Goal: Information Seeking & Learning: Learn about a topic

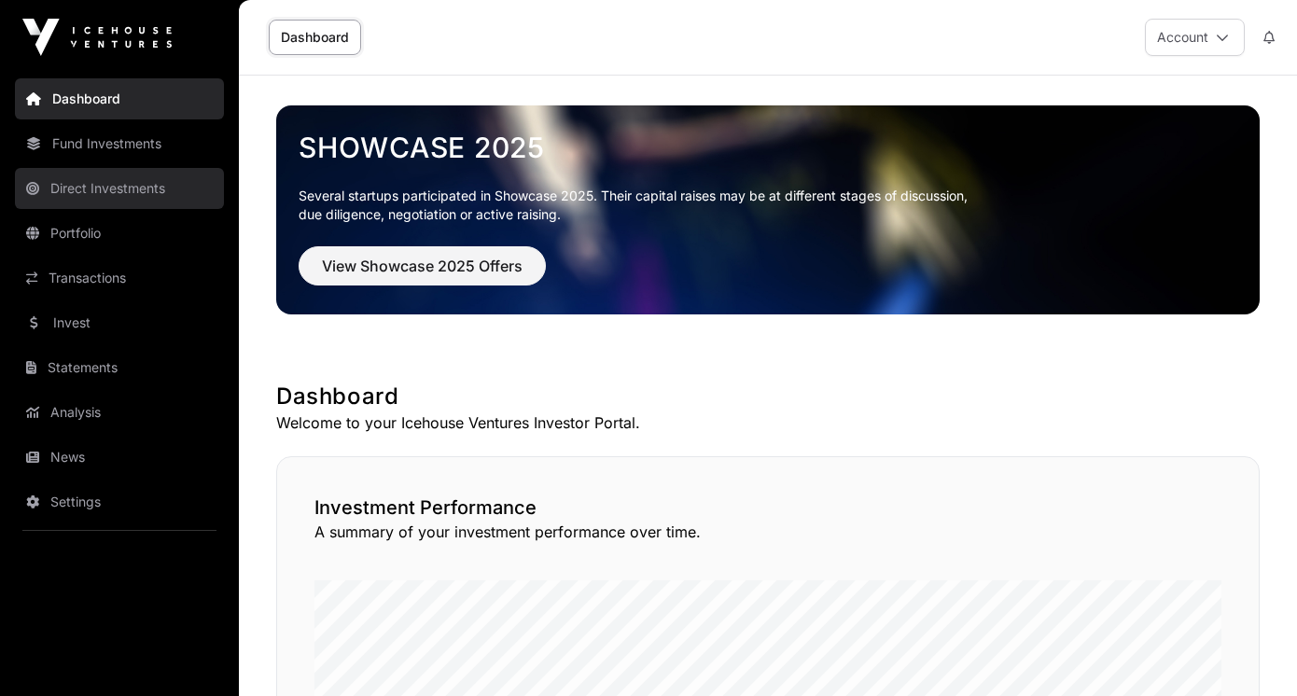
click at [121, 191] on link "Direct Investments" at bounding box center [119, 188] width 209 height 41
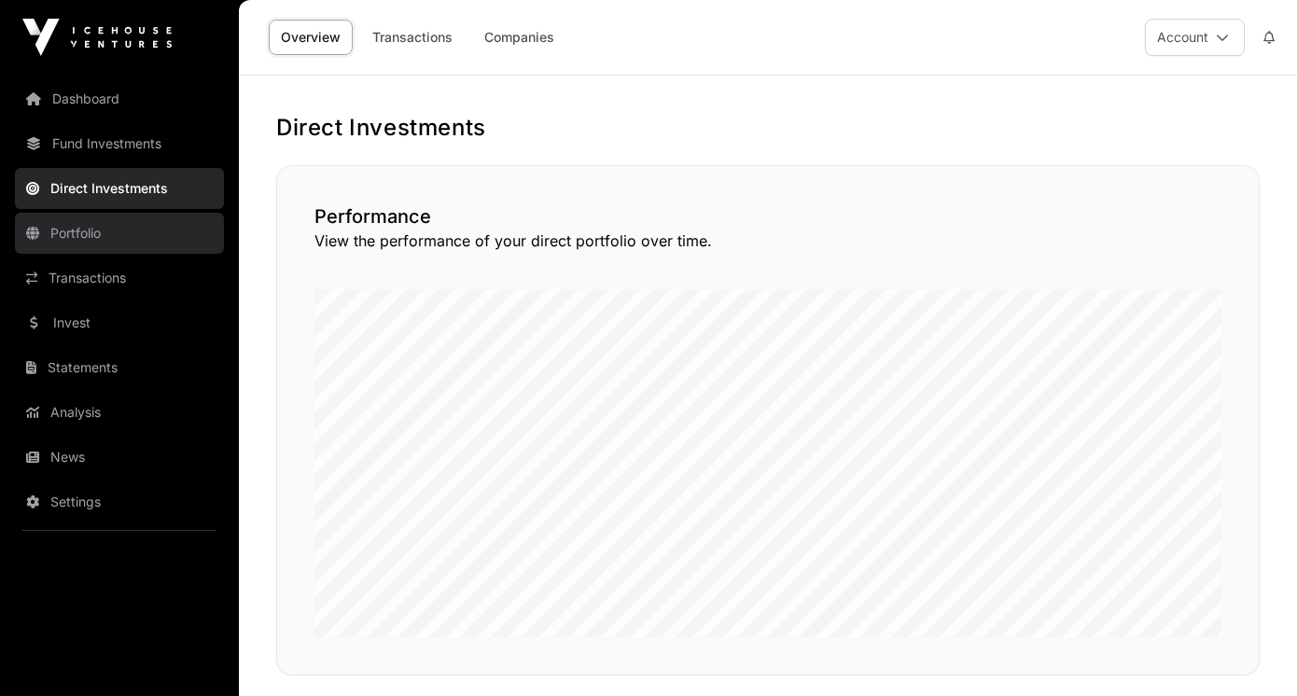
click at [98, 244] on link "Portfolio" at bounding box center [119, 233] width 209 height 41
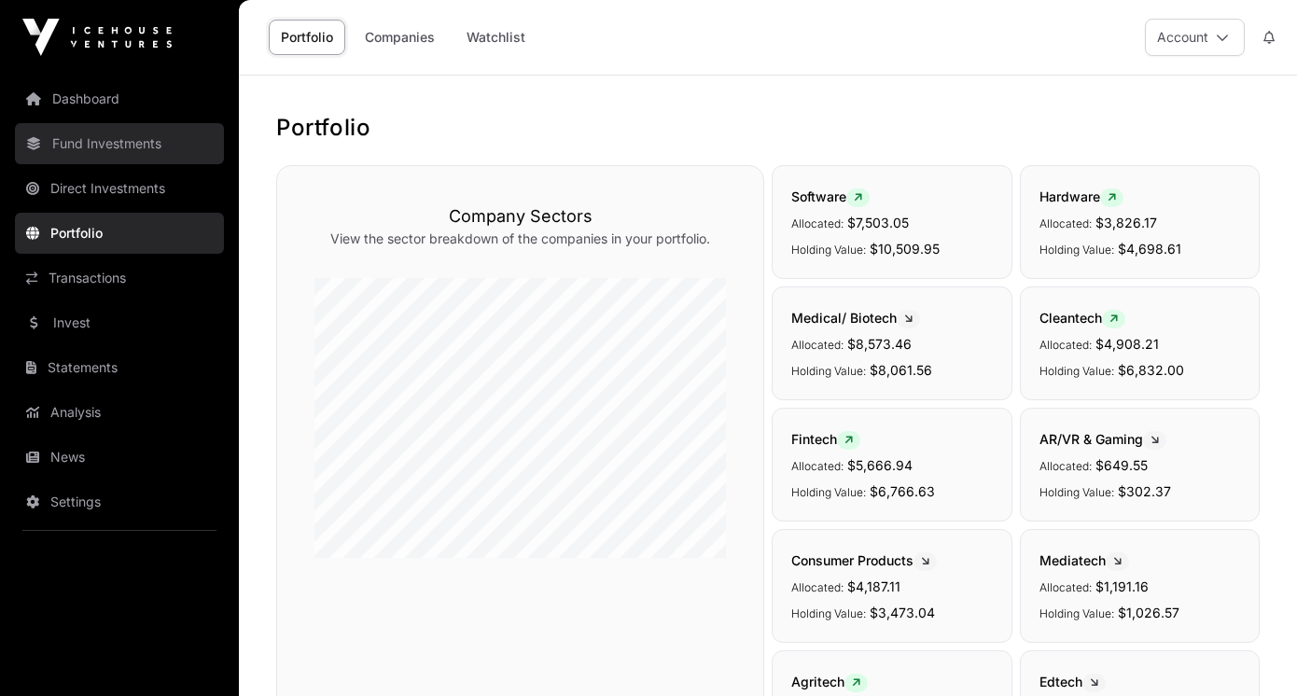
click at [121, 158] on link "Fund Investments" at bounding box center [119, 143] width 209 height 41
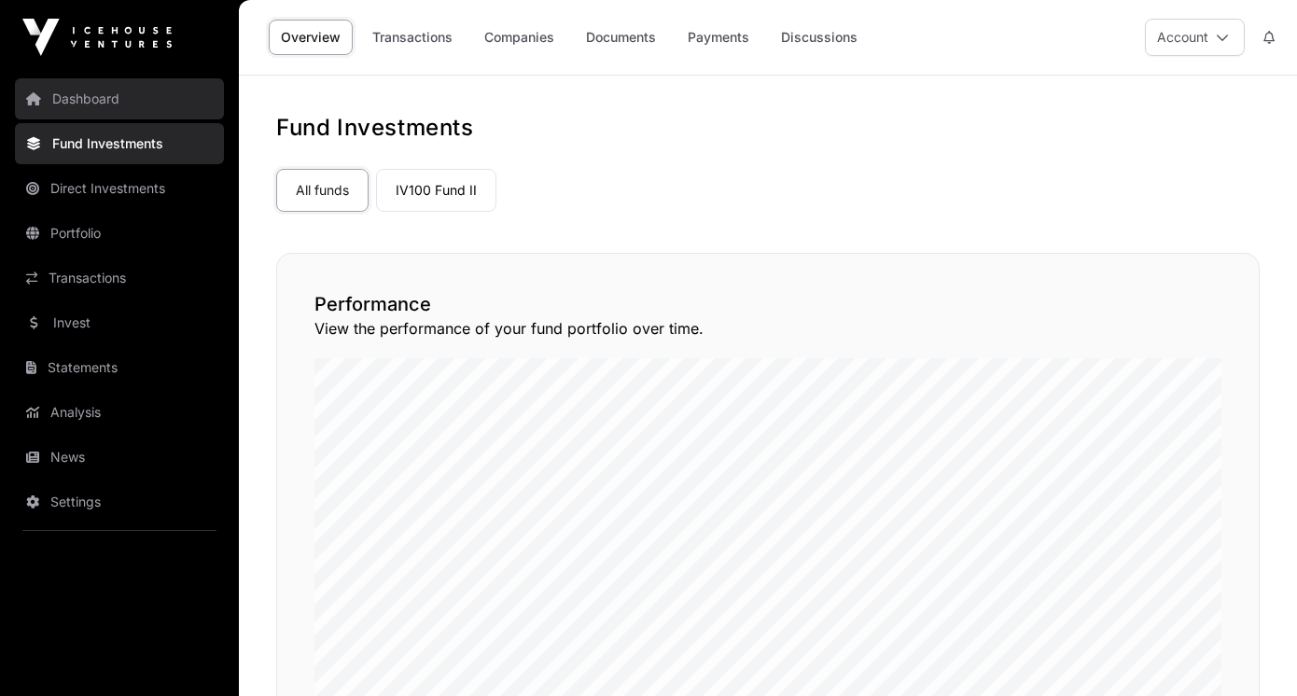
click at [104, 87] on link "Dashboard" at bounding box center [119, 98] width 209 height 41
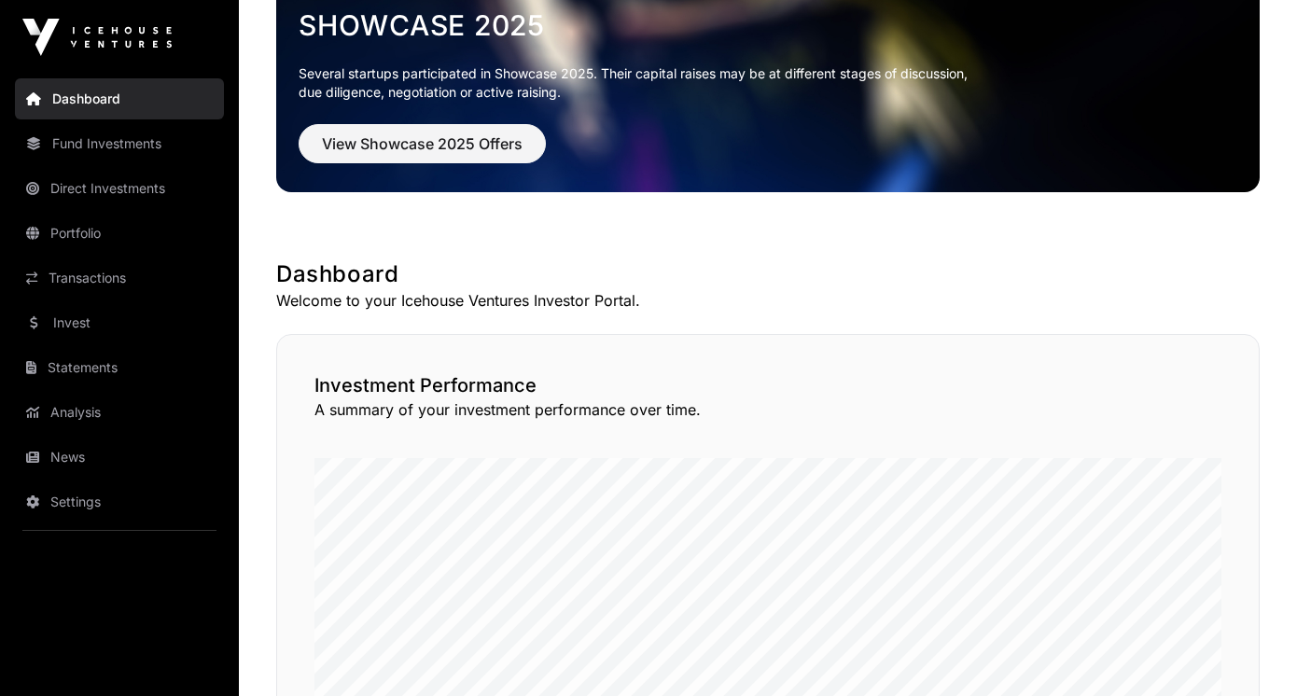
scroll to position [124, 0]
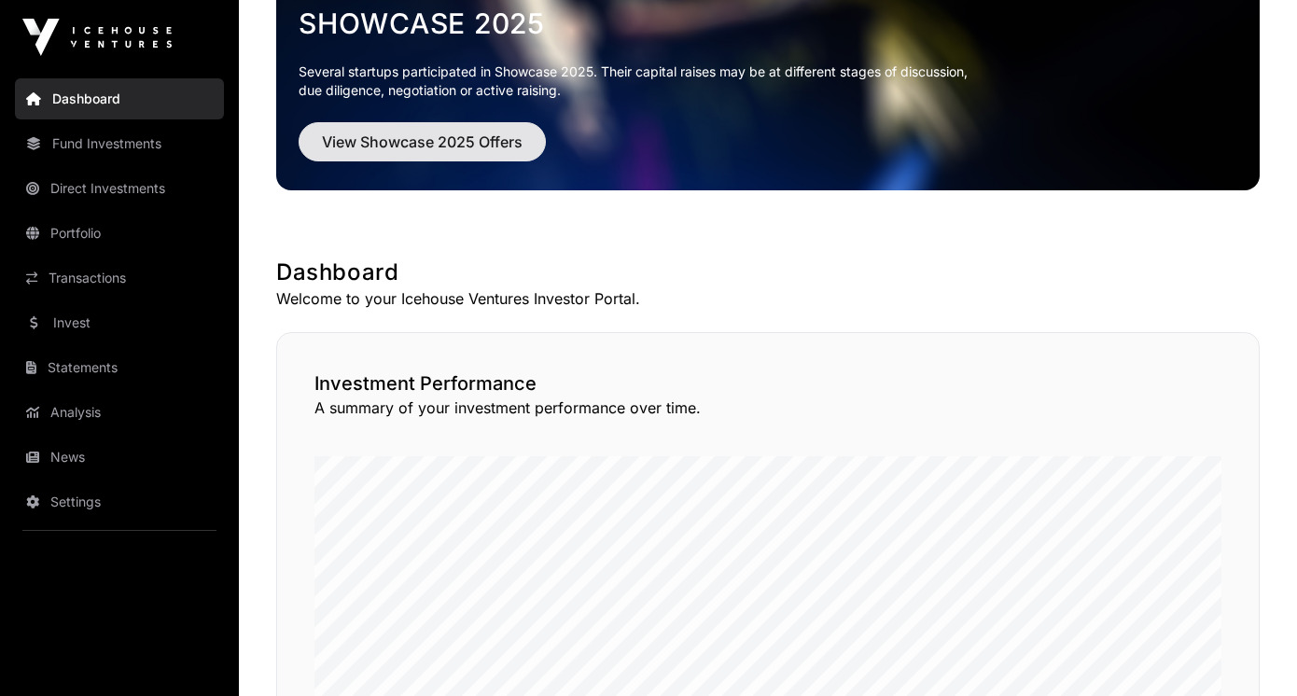
click at [425, 150] on span "View Showcase 2025 Offers" at bounding box center [422, 142] width 201 height 22
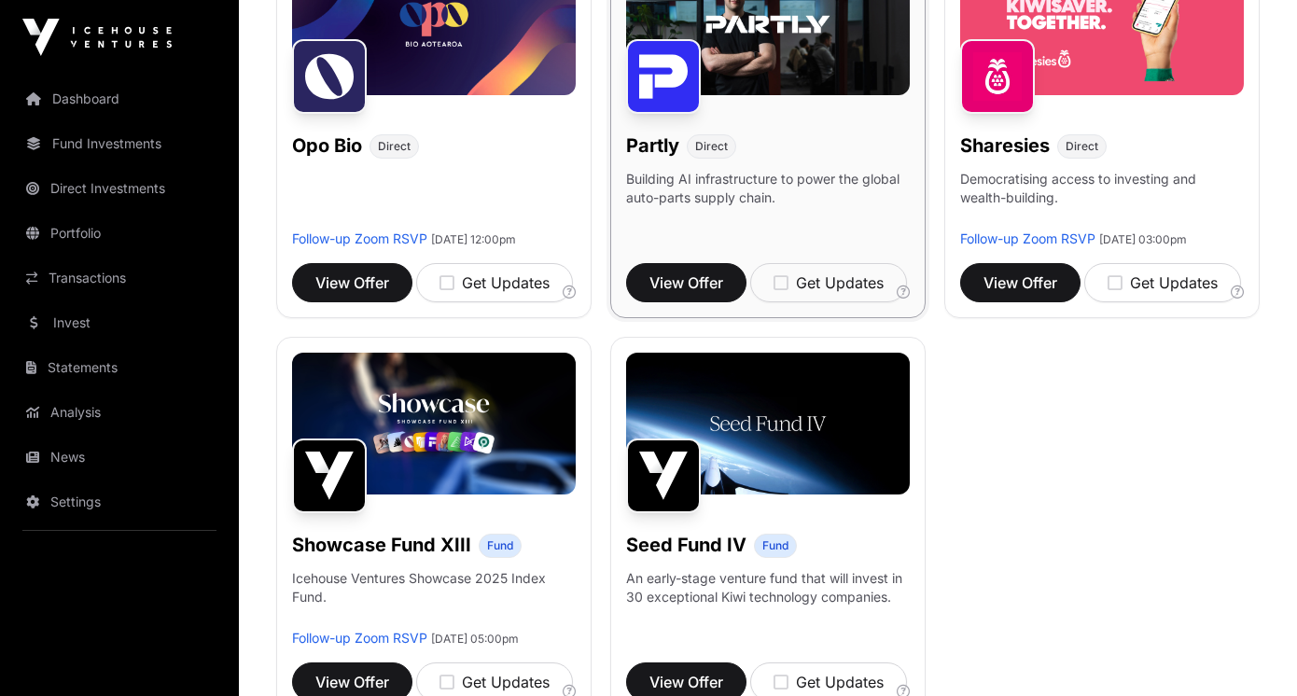
scroll to position [1187, 0]
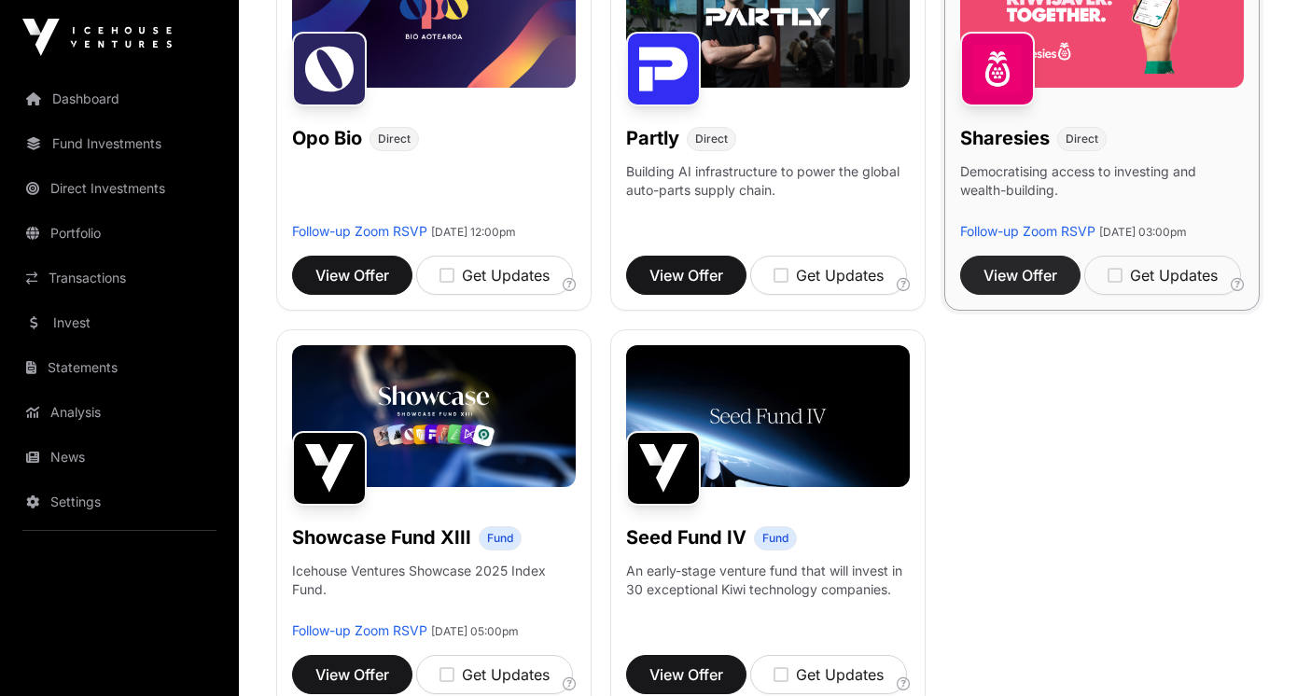
click at [1009, 286] on span "View Offer" at bounding box center [1020, 275] width 74 height 22
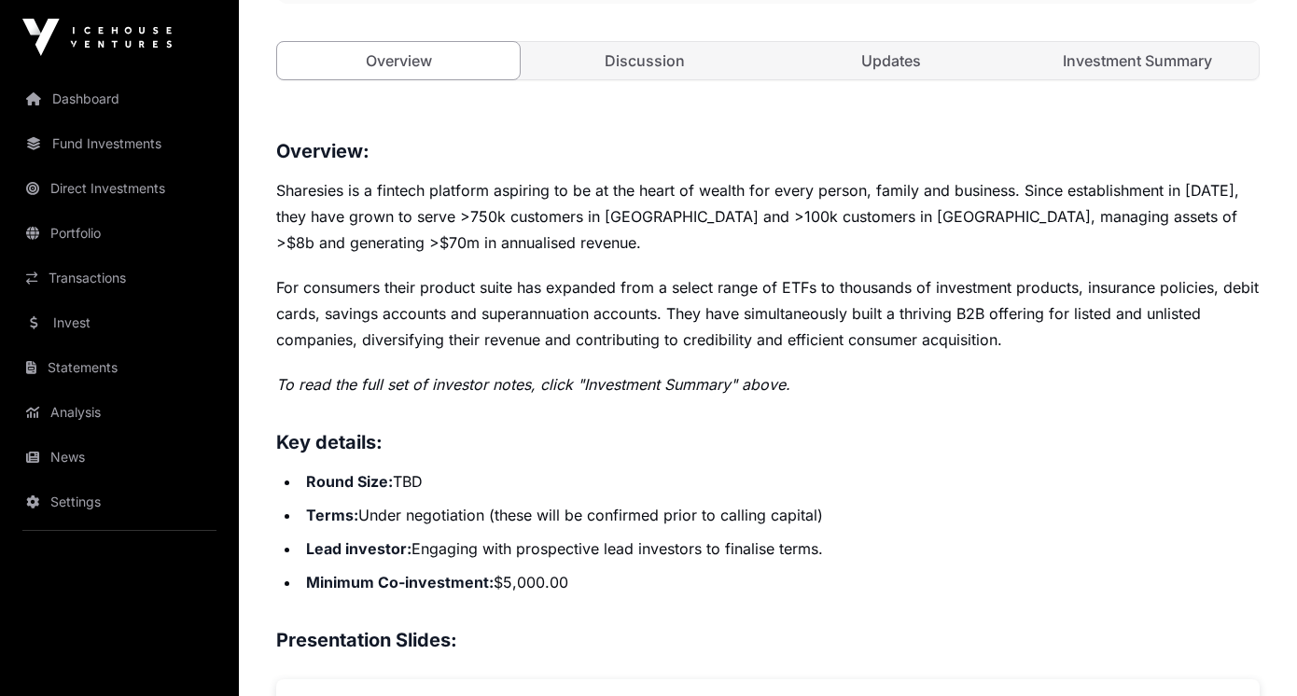
scroll to position [796, 0]
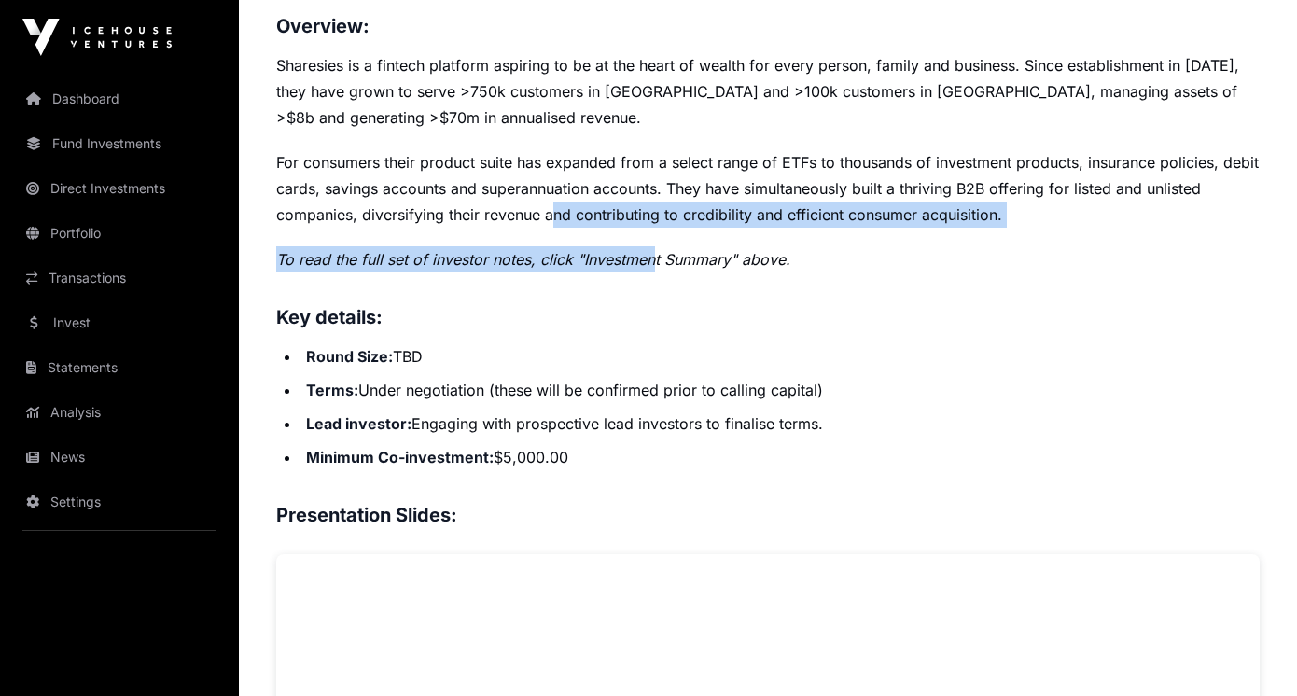
drag, startPoint x: 552, startPoint y: 205, endPoint x: 703, endPoint y: 326, distance: 193.2
click at [703, 326] on div "Overview: Sharesies is a fintech platform aspiring to be at the heart of wealth…" at bounding box center [767, 558] width 983 height 1095
click at [703, 326] on h3 "Key details:" at bounding box center [767, 317] width 983 height 30
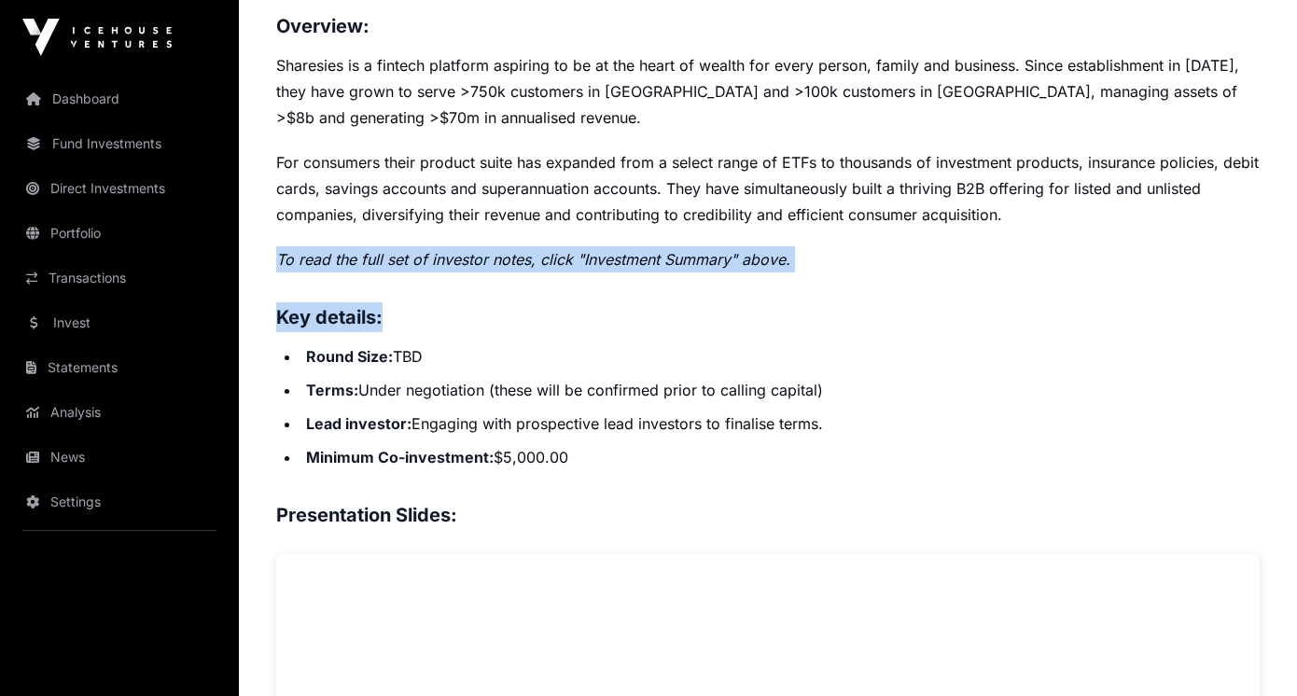
drag, startPoint x: 703, startPoint y: 326, endPoint x: 564, endPoint y: 236, distance: 166.2
click at [564, 236] on div "Overview: Sharesies is a fintech platform aspiring to be at the heart of wealth…" at bounding box center [767, 558] width 983 height 1095
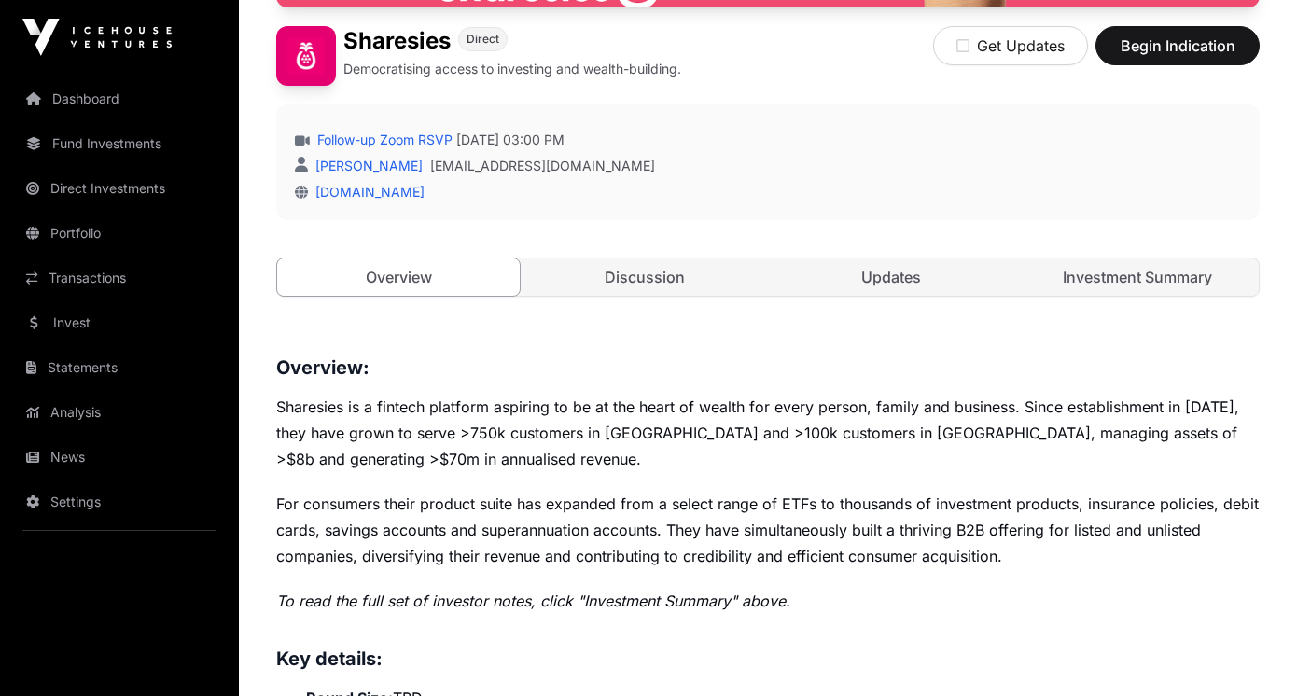
scroll to position [453, 0]
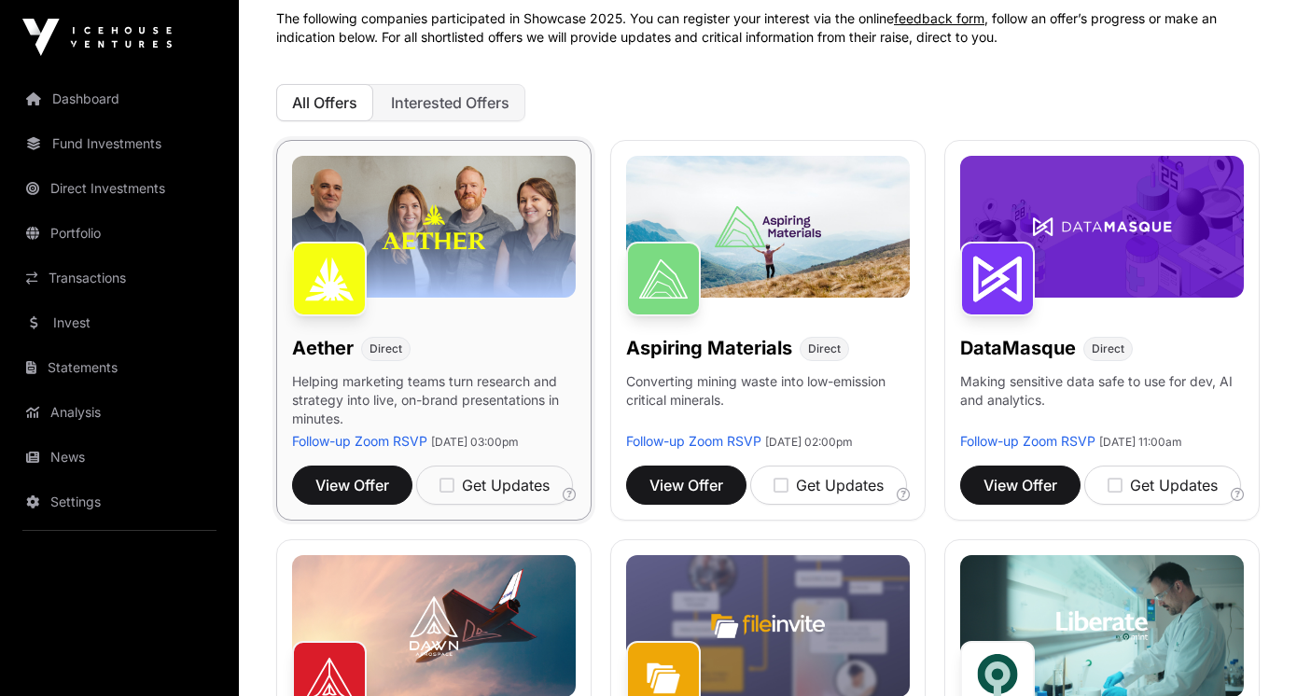
scroll to position [178, 0]
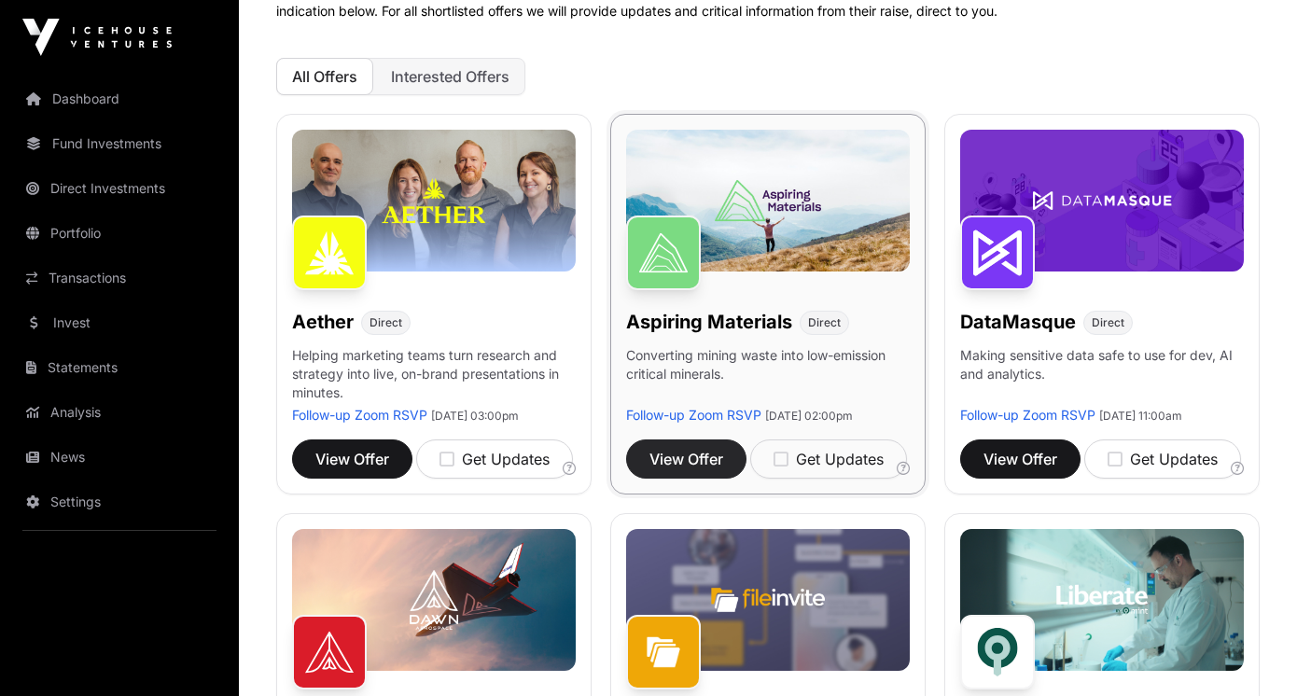
click at [685, 470] on span "View Offer" at bounding box center [686, 459] width 74 height 22
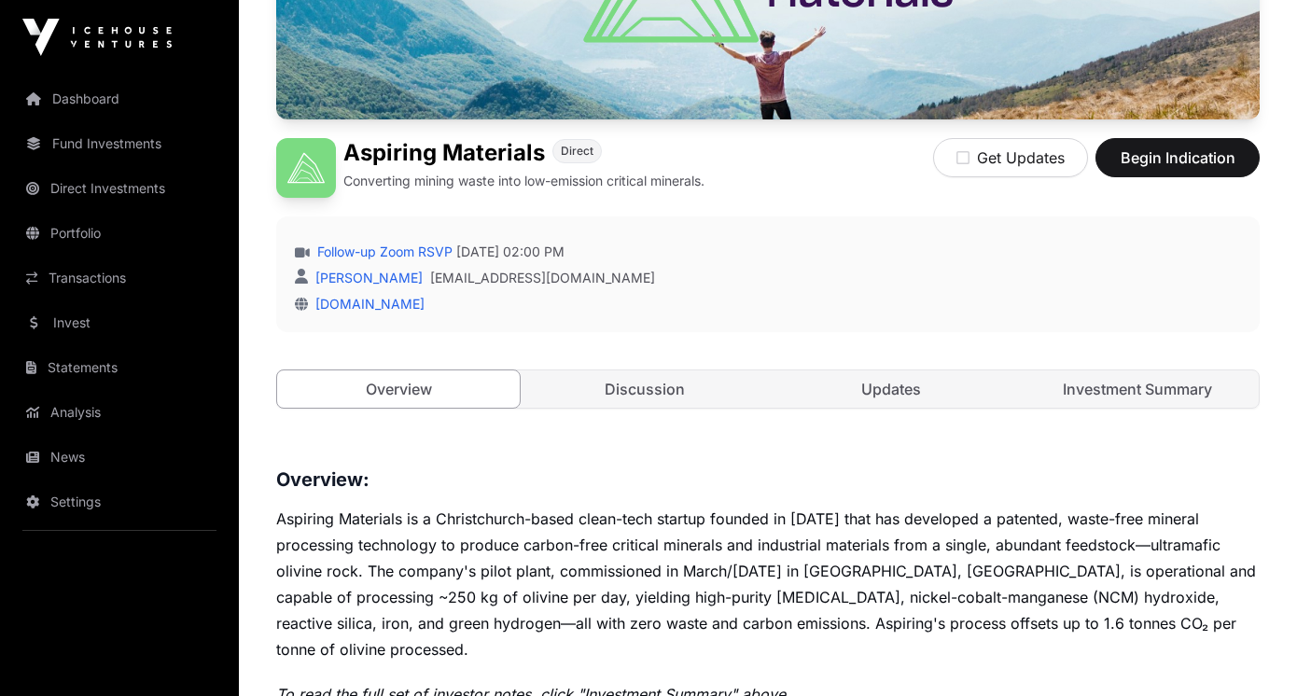
scroll to position [345, 0]
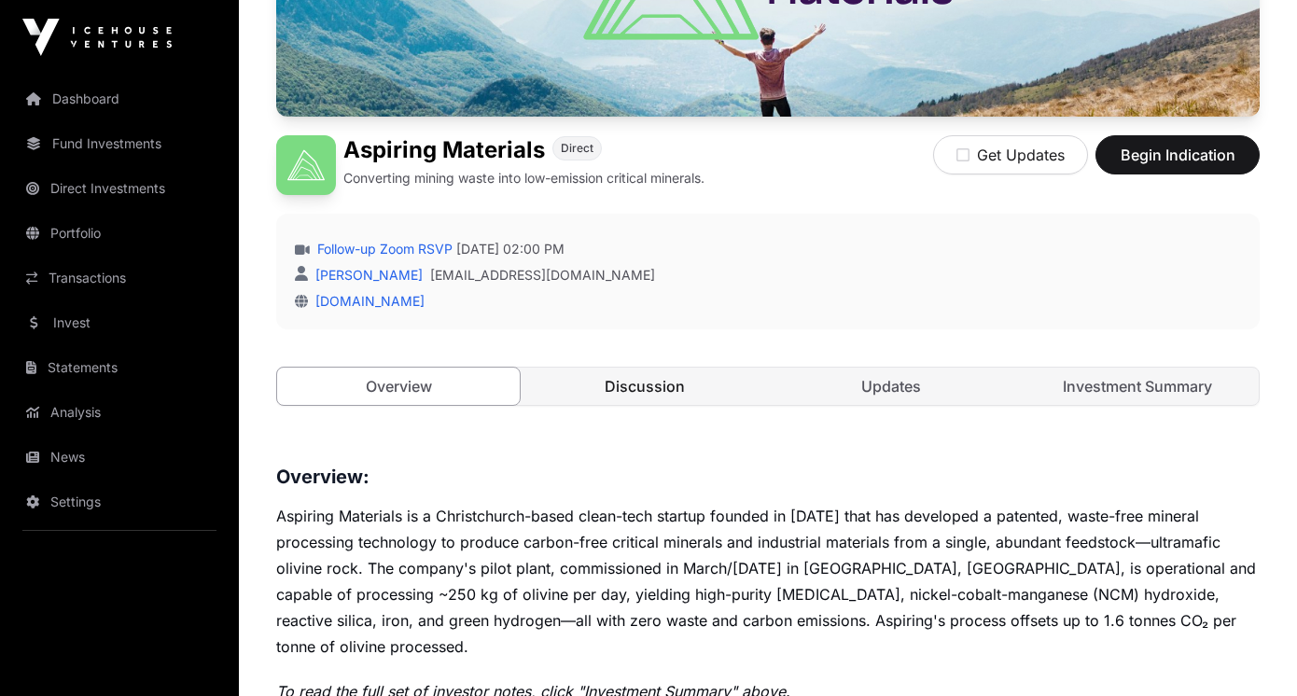
click at [626, 380] on link "Discussion" at bounding box center [644, 386] width 243 height 37
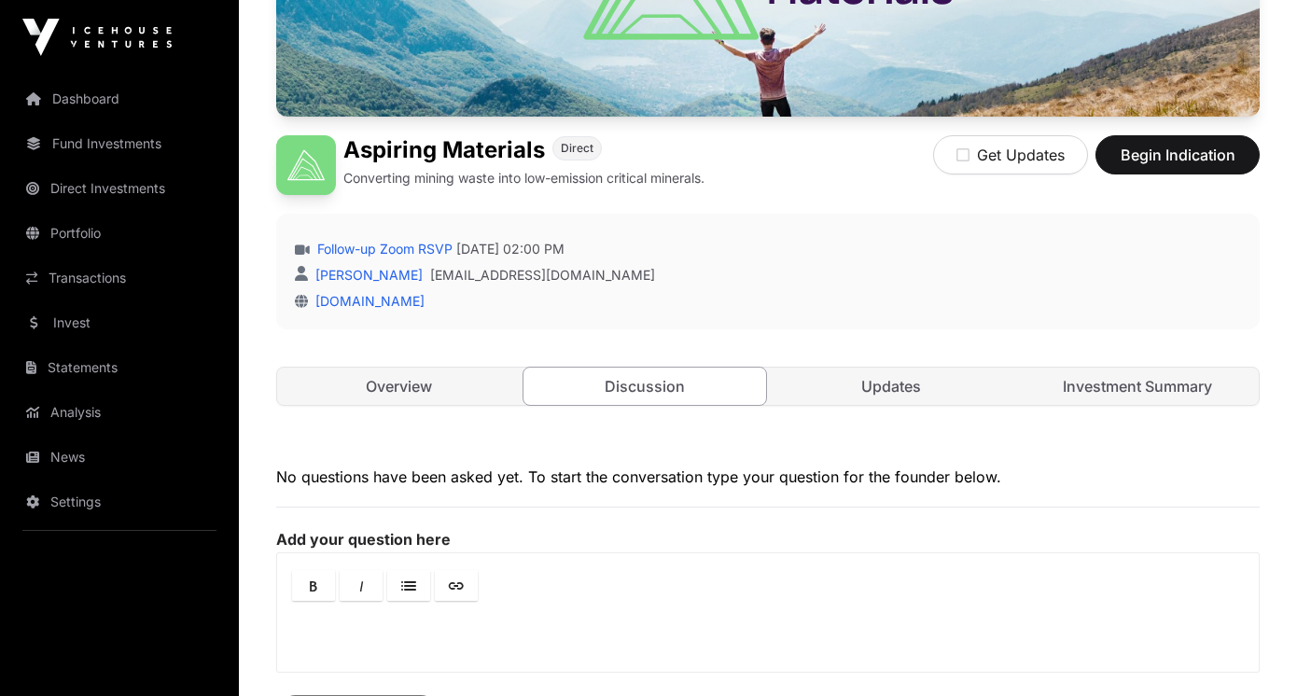
click at [899, 424] on div "Open Aspiring Materials Direct Converting mining waste into low-emission critic…" at bounding box center [767, 130] width 983 height 625
click at [899, 406] on div "Open Aspiring Materials Direct Converting mining waste into low-emission critic…" at bounding box center [767, 130] width 983 height 625
click at [899, 384] on link "Updates" at bounding box center [891, 386] width 243 height 37
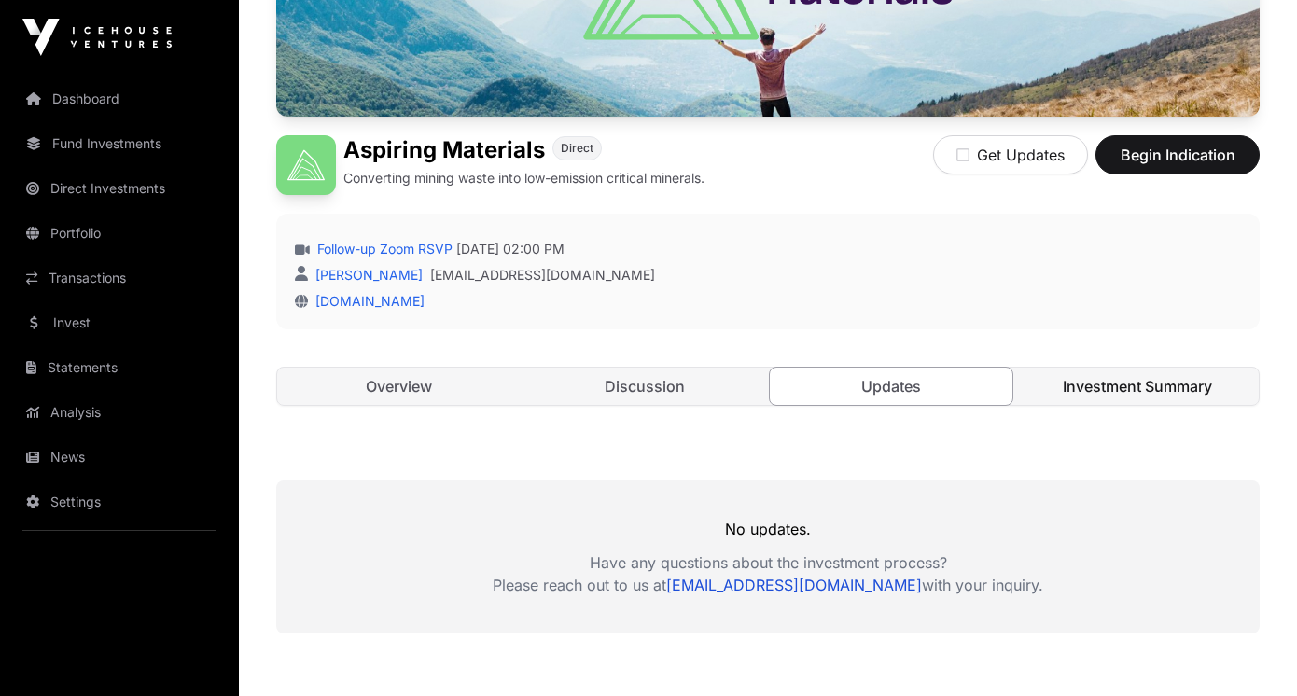
click at [1092, 395] on link "Investment Summary" at bounding box center [1137, 386] width 243 height 37
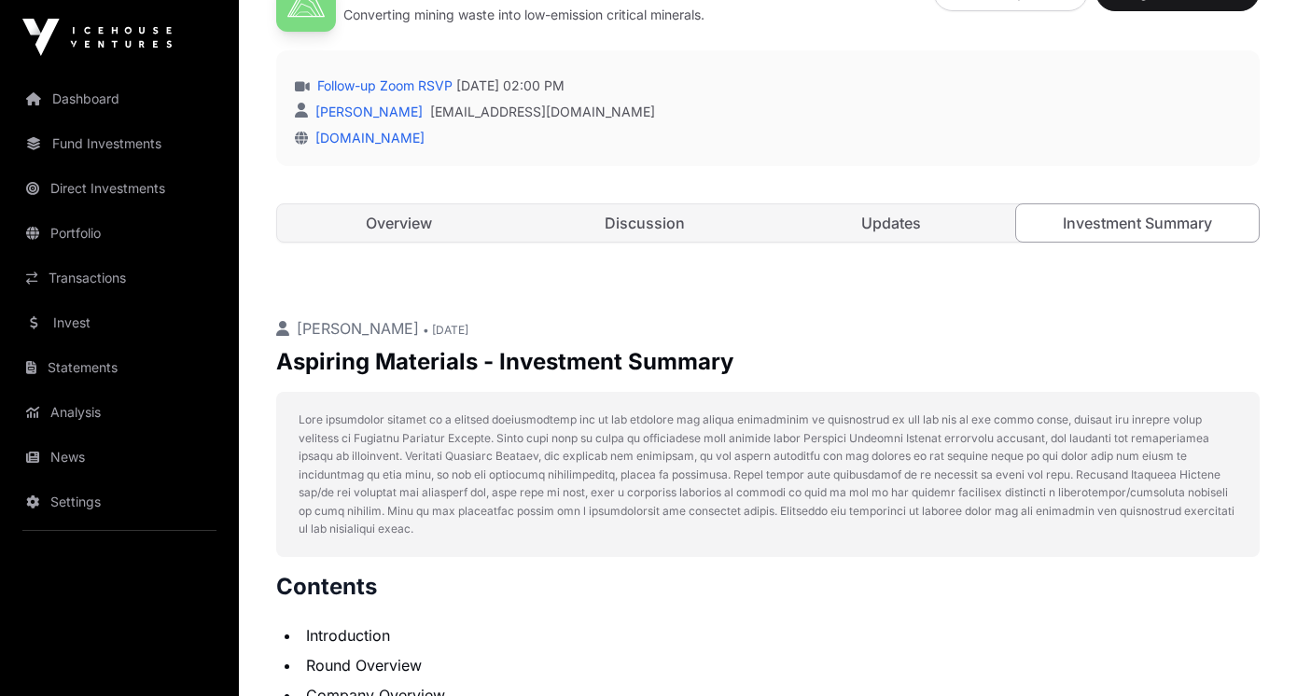
scroll to position [422, 0]
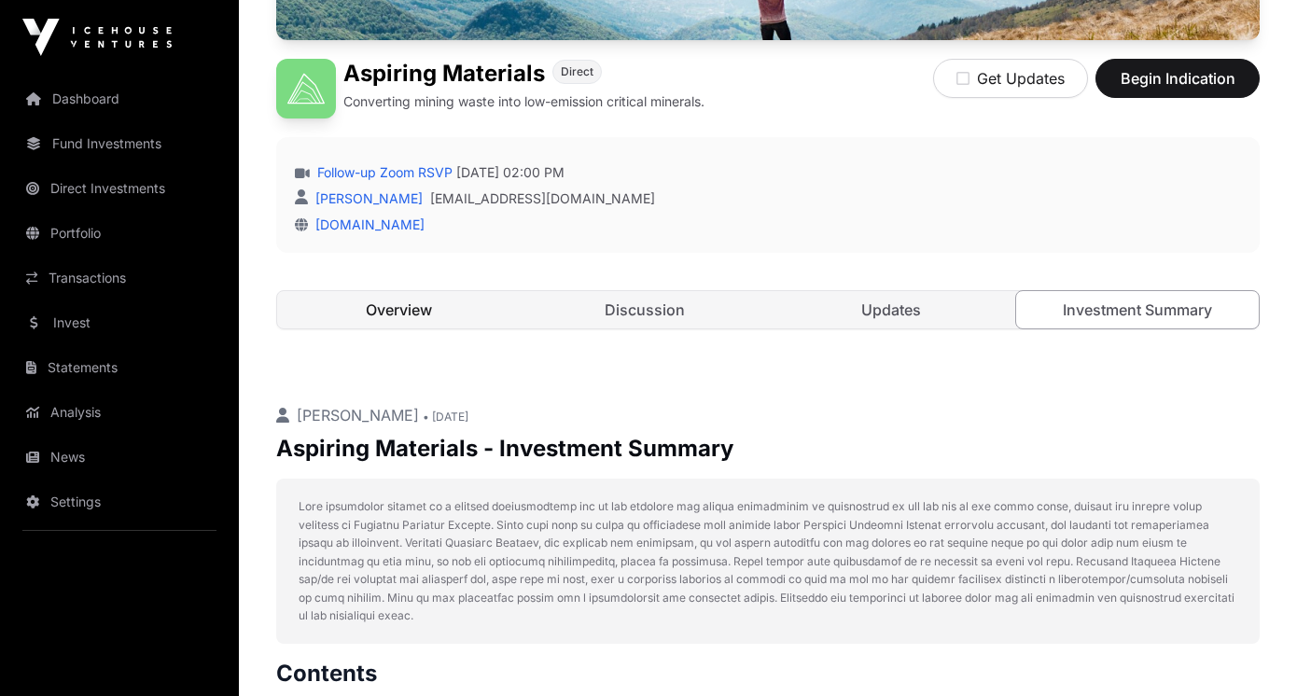
click at [412, 318] on link "Overview" at bounding box center [398, 309] width 243 height 37
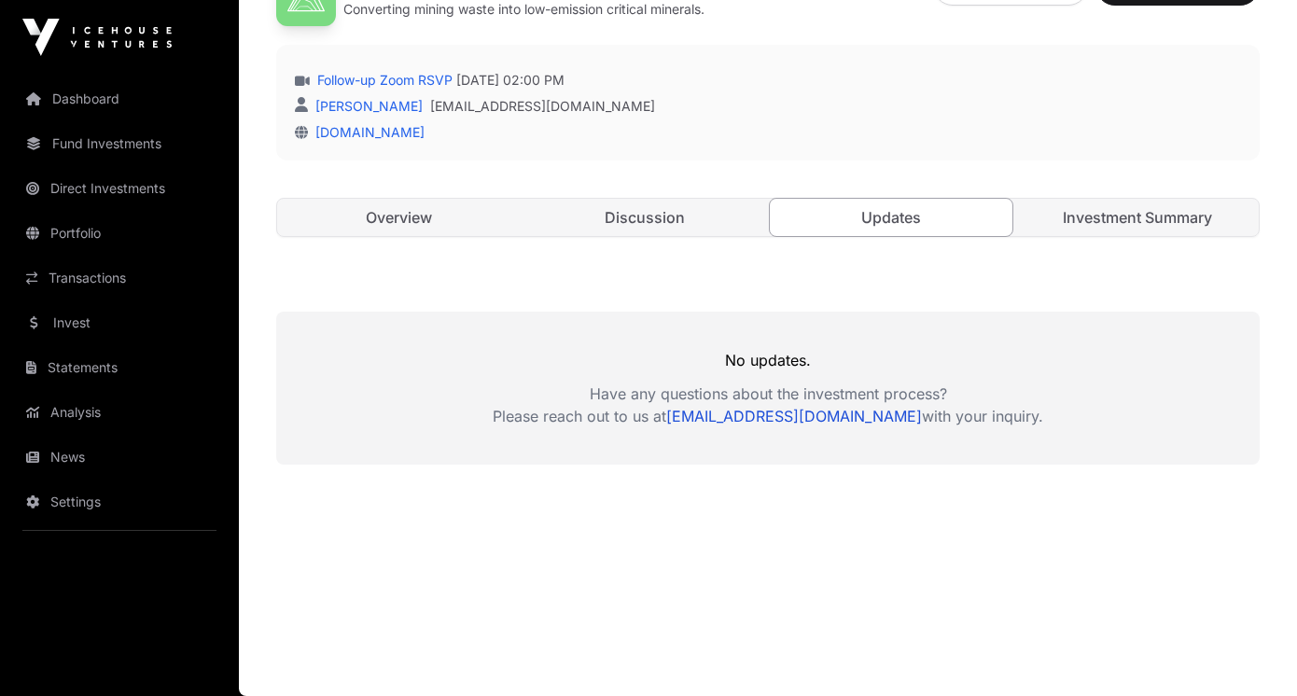
click at [522, 442] on div "No updates. Have any questions about the investment process? Please reach out t…" at bounding box center [767, 388] width 983 height 153
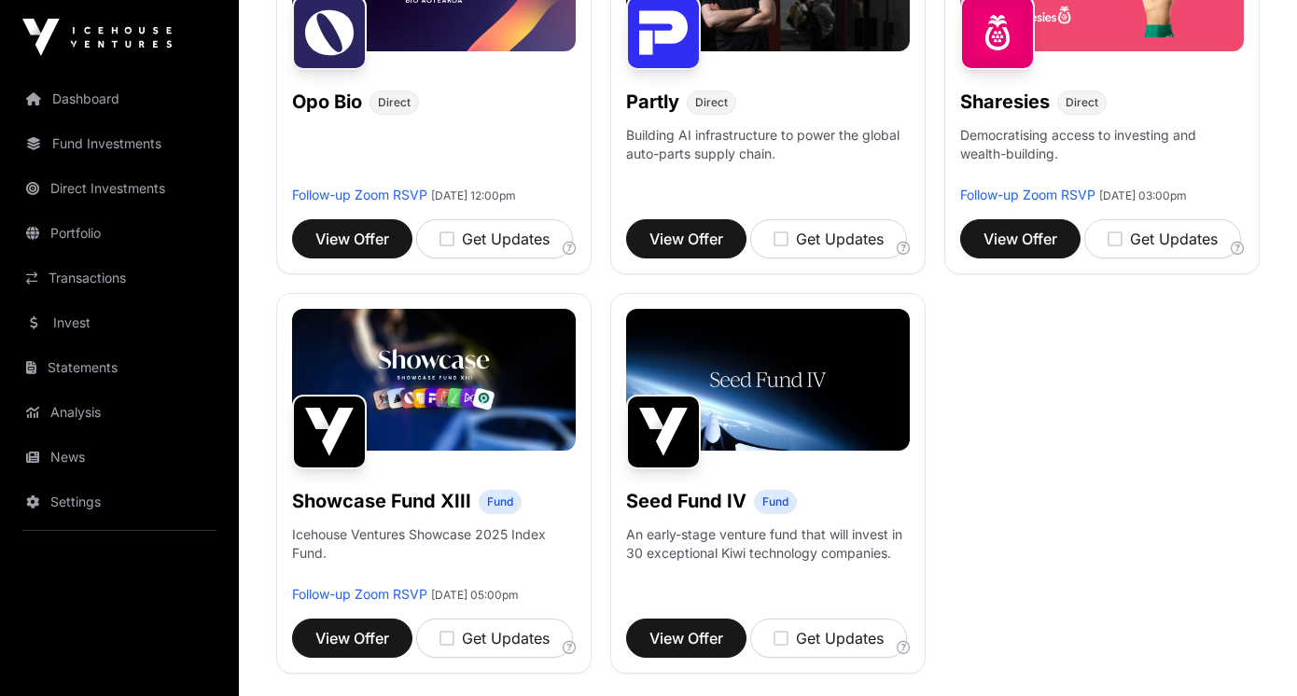
scroll to position [1225, 0]
